Goal: Task Accomplishment & Management: Use online tool/utility

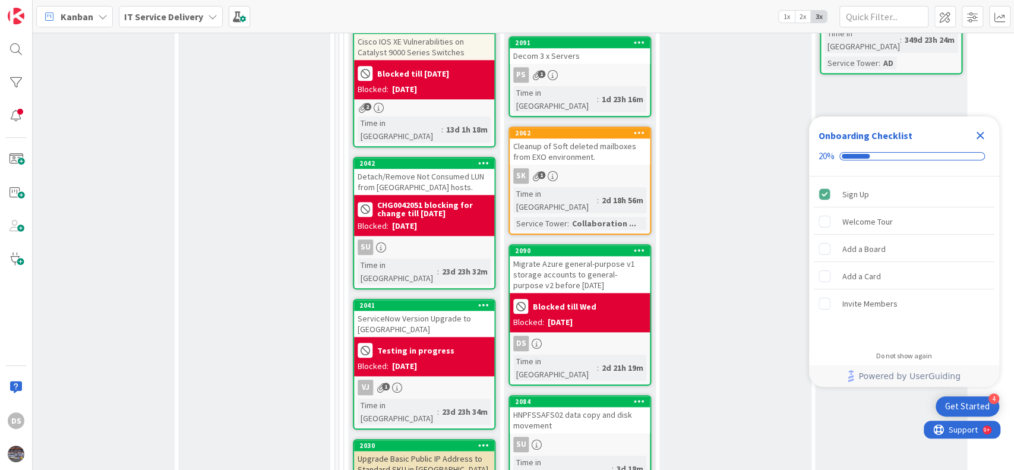
scroll to position [792, 486]
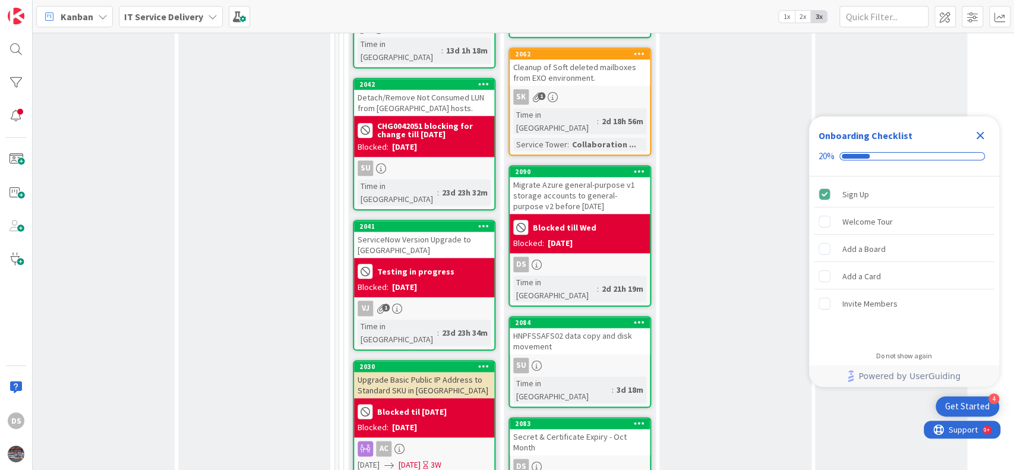
click at [599, 429] on div "Secret & Certificate Expiry - Oct Month" at bounding box center [580, 442] width 140 height 26
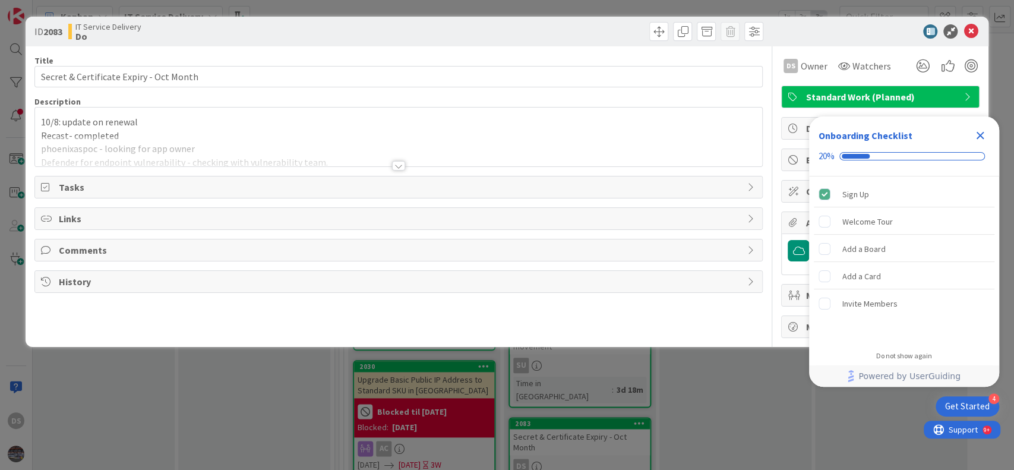
click at [977, 135] on icon "Close Checklist" at bounding box center [980, 135] width 14 height 14
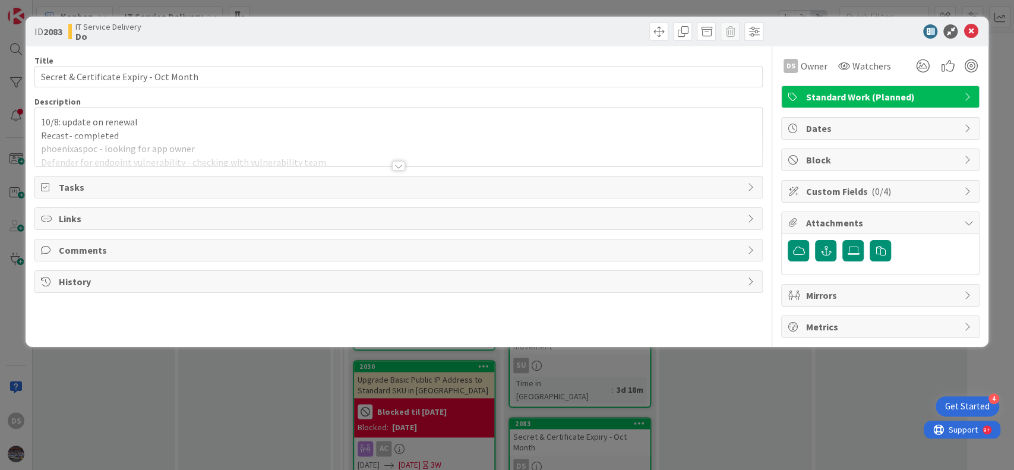
click at [40, 121] on div "10/8: update on renewal Recast- completed phoenixaspoc - looking for app owner …" at bounding box center [399, 137] width 728 height 59
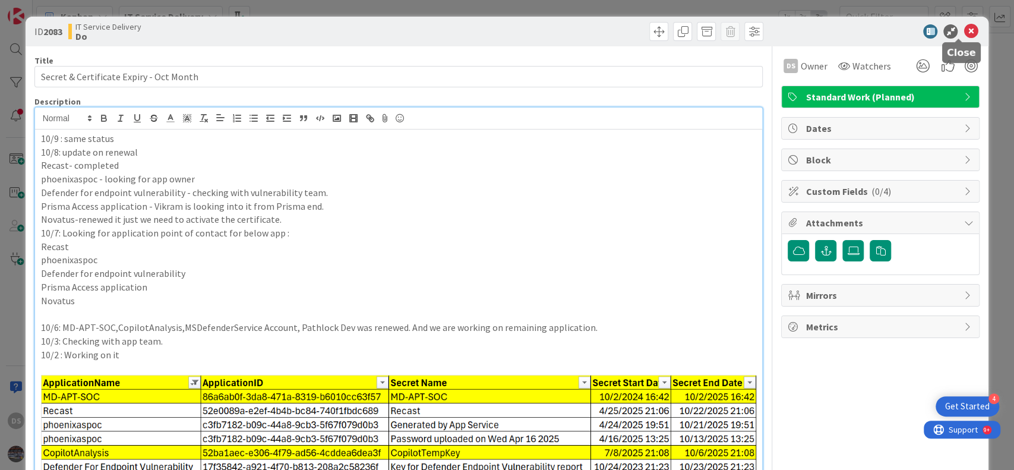
click at [963, 33] on icon at bounding box center [970, 31] width 14 height 14
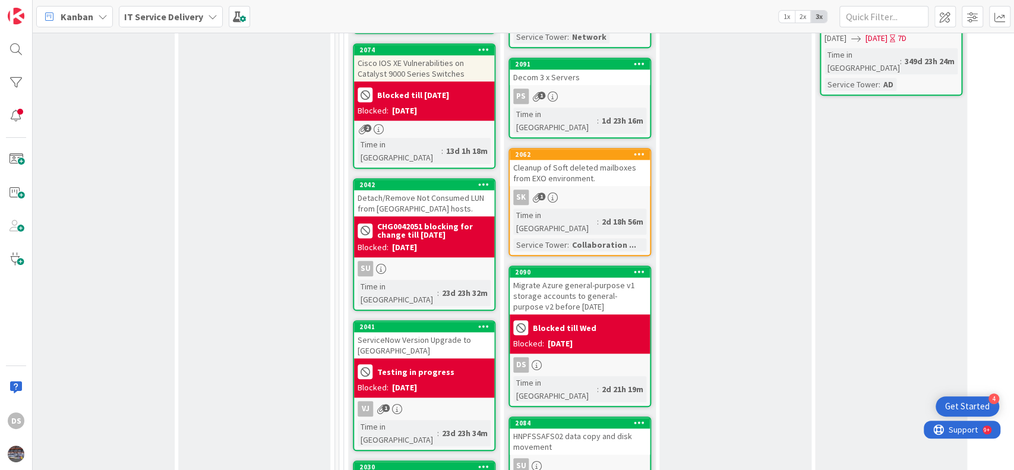
scroll to position [792, 486]
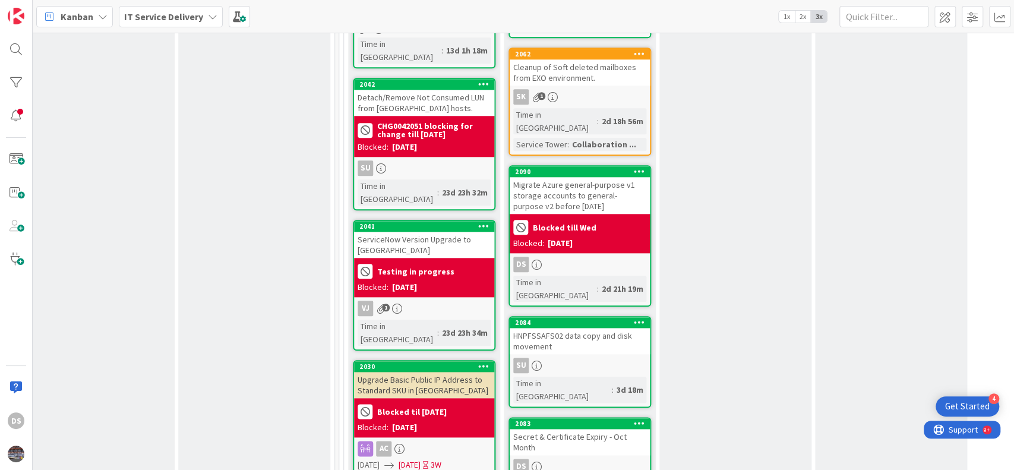
click at [556, 429] on div "Secret & Certificate Expiry - Oct Month" at bounding box center [580, 442] width 140 height 26
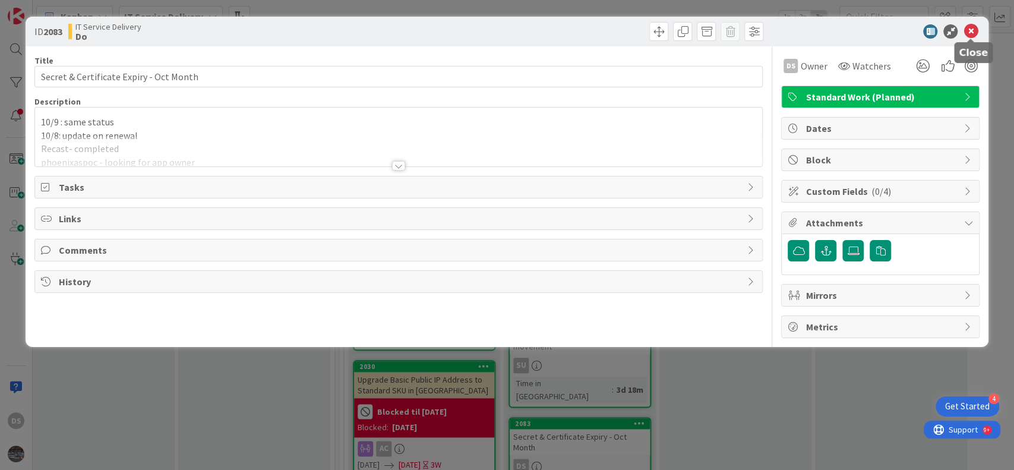
click at [967, 34] on icon at bounding box center [970, 31] width 14 height 14
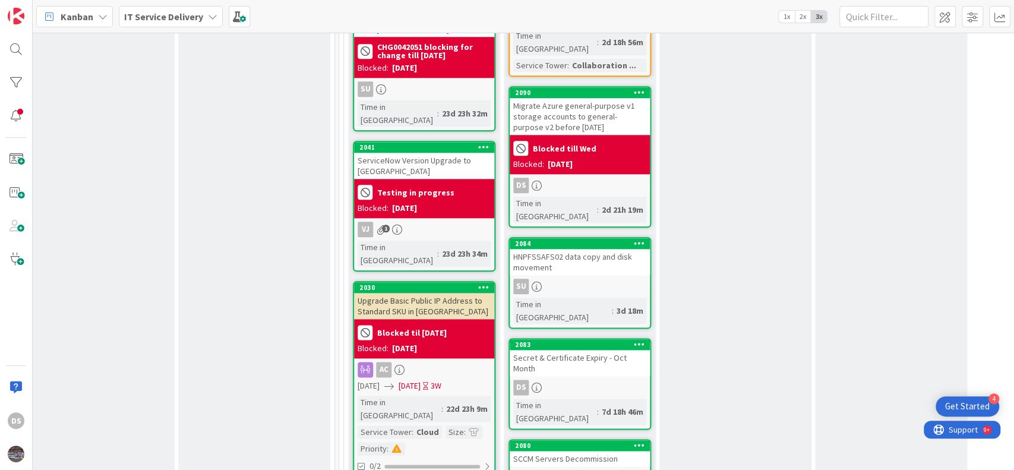
scroll to position [396, 486]
